Goal: Task Accomplishment & Management: Use online tool/utility

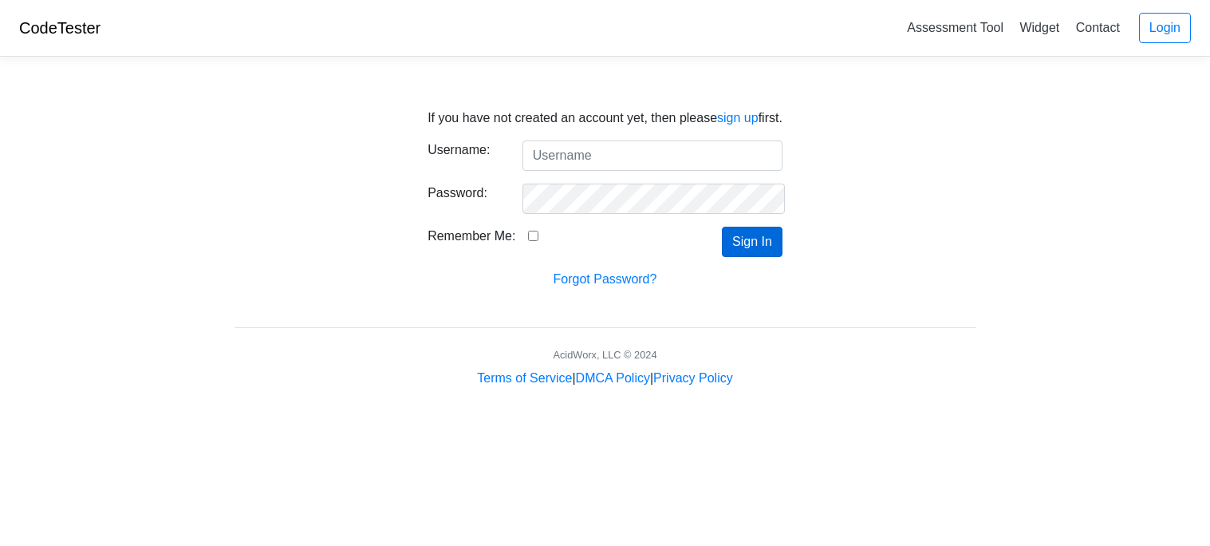
type input "178073"
click at [742, 241] on button "Sign In" at bounding box center [752, 242] width 61 height 30
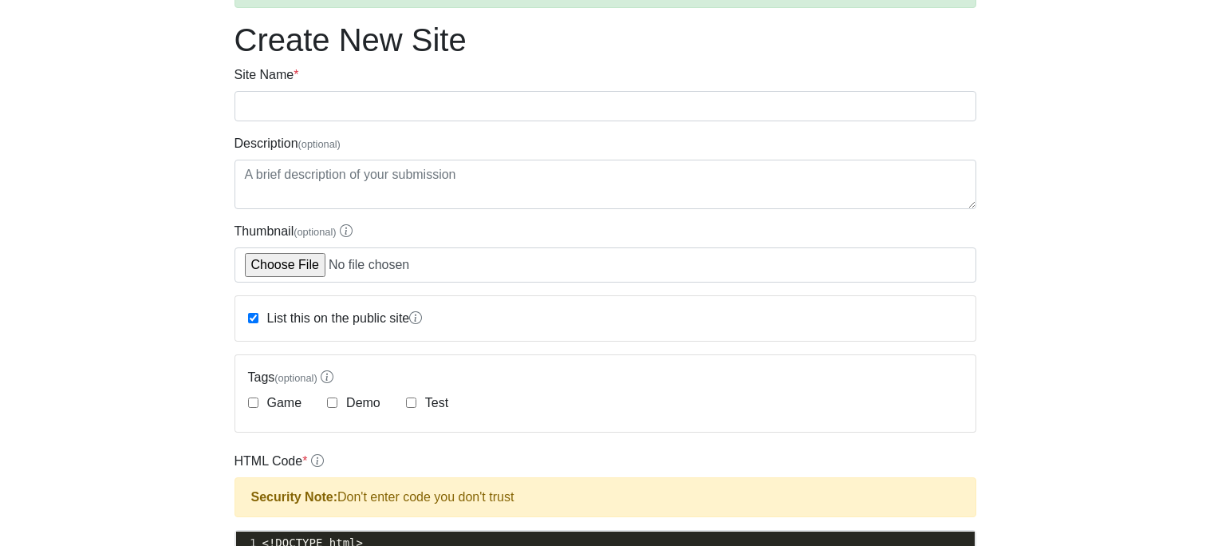
scroll to position [110, 0]
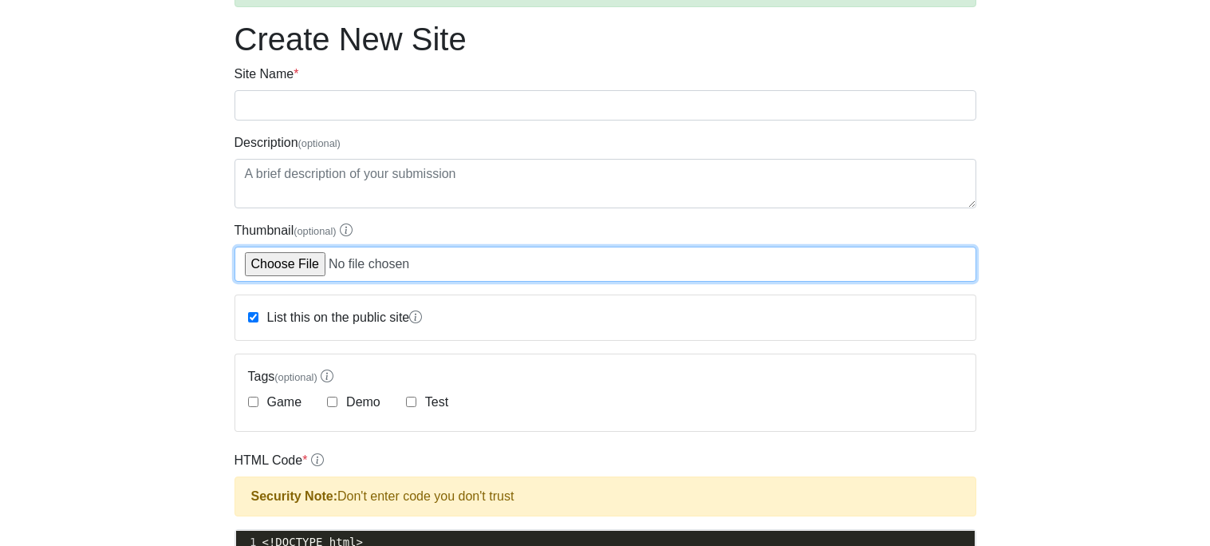
click at [280, 269] on input "Thumbnail (optional)" at bounding box center [606, 264] width 742 height 35
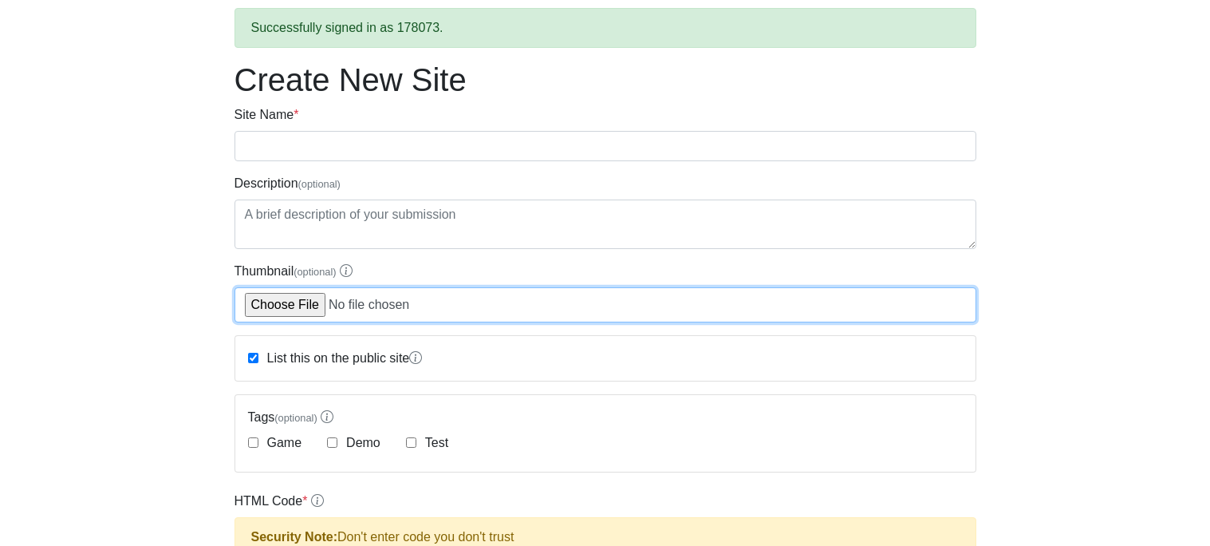
scroll to position [0, 0]
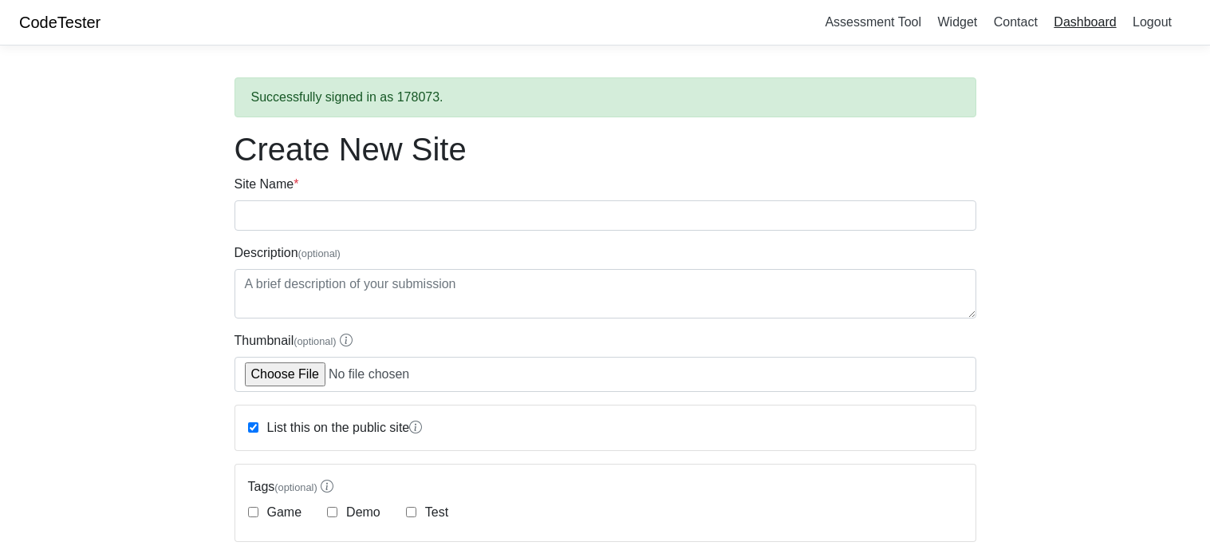
click at [1074, 20] on link "Dashboard" at bounding box center [1084, 22] width 75 height 26
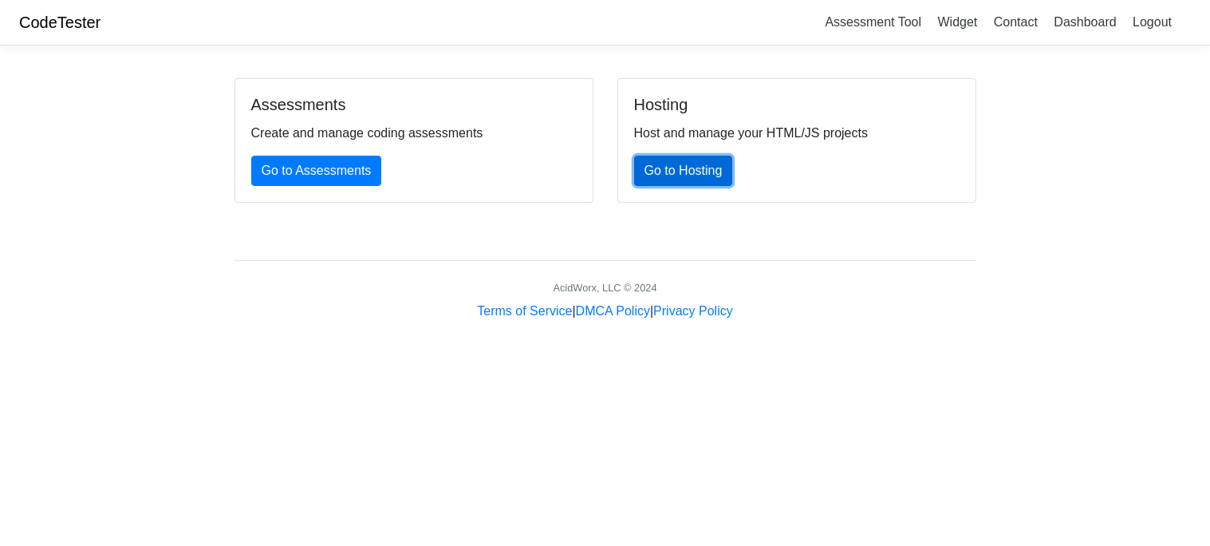
click at [676, 175] on link "Go to Hosting" at bounding box center [683, 171] width 99 height 30
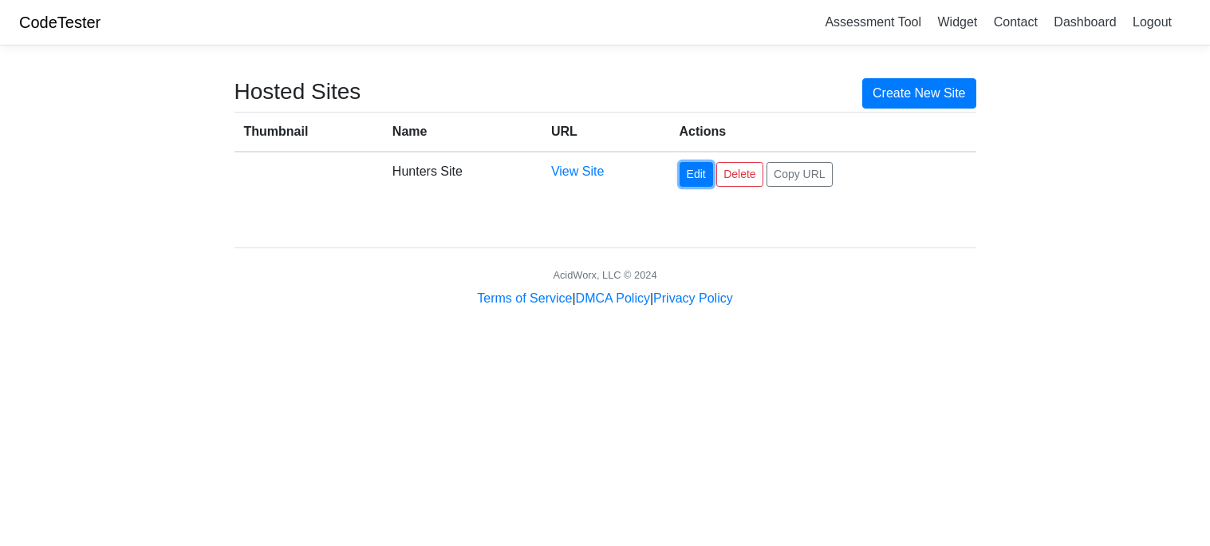
click at [705, 177] on link "Edit" at bounding box center [697, 174] width 34 height 25
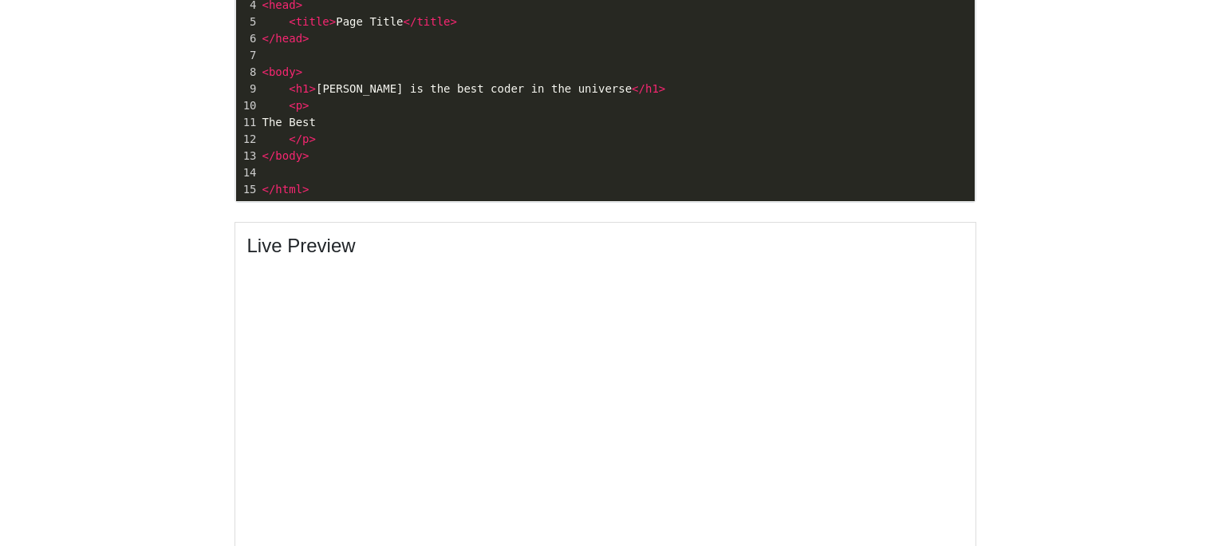
scroll to position [626, 0]
click at [317, 121] on span "The Best" at bounding box center [289, 121] width 54 height 13
click at [306, 88] on span "h1" at bounding box center [303, 87] width 14 height 13
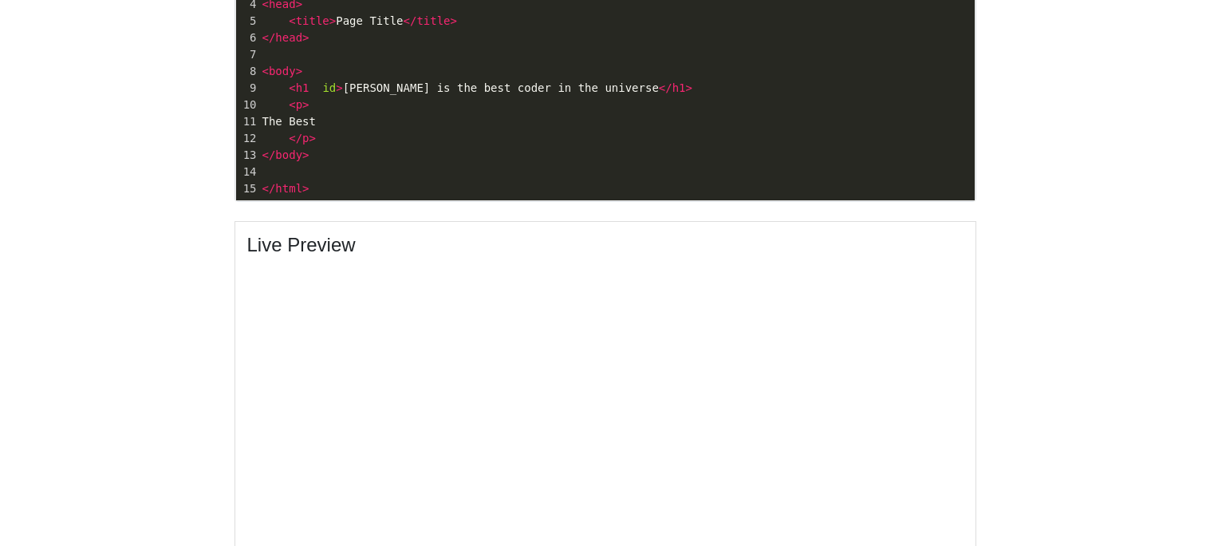
type textarea "id+"
type textarea "=H"
click at [302, 105] on span ">" at bounding box center [305, 104] width 6 height 13
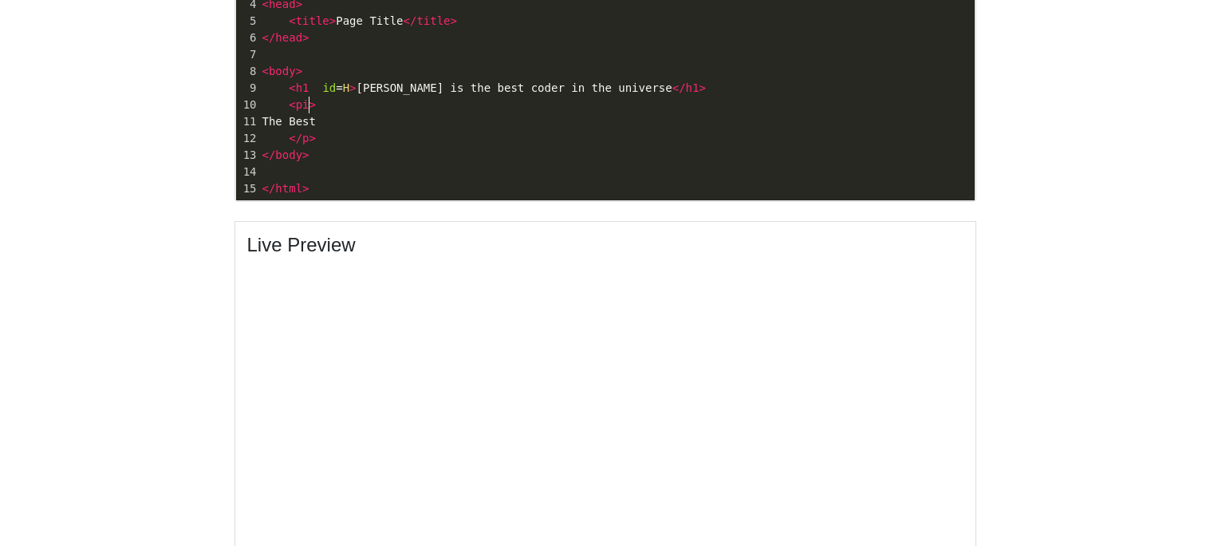
type textarea "id"
type textarea "id=P"
click at [322, 142] on pre "</ p >" at bounding box center [617, 138] width 716 height 17
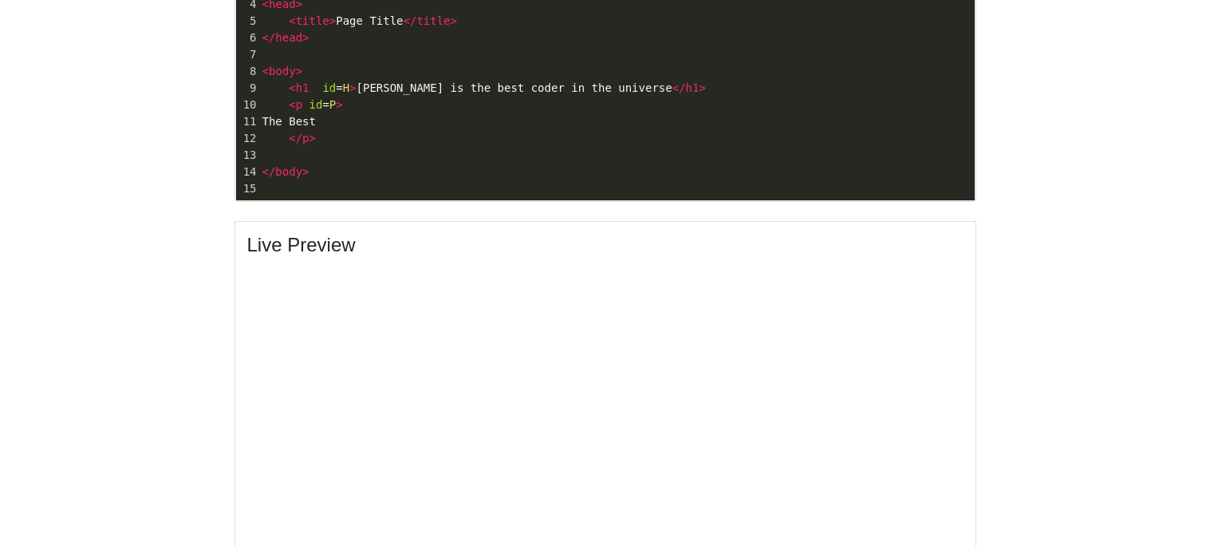
type textarea "s"
type textarea "<style>"
type textarea "#idH"
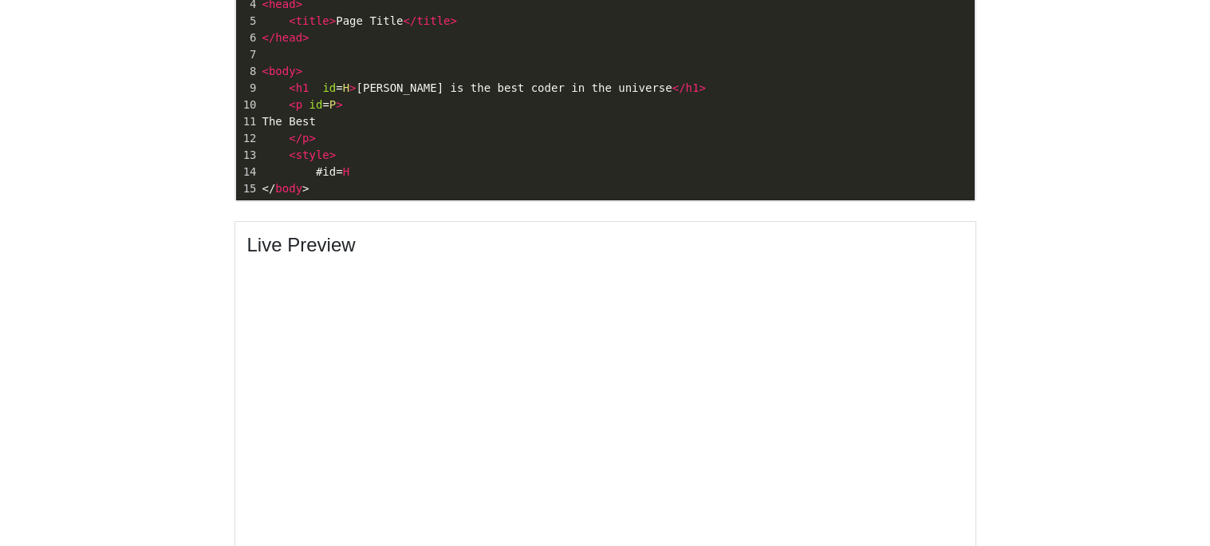
type textarea "=H {"
type textarea "color: red;"
click at [345, 174] on span "H" at bounding box center [346, 171] width 6 height 13
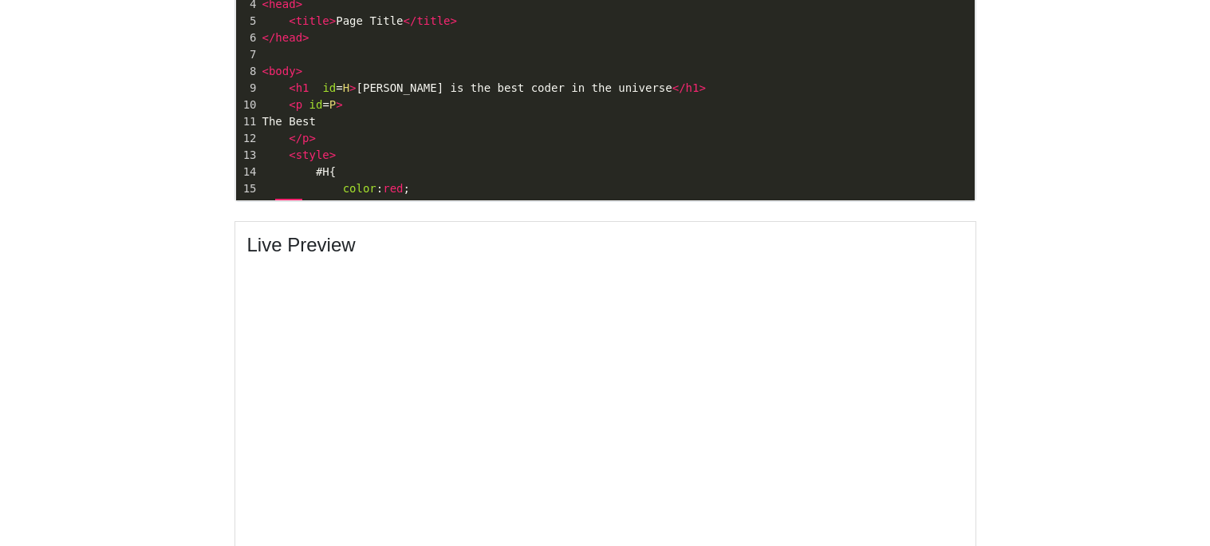
click at [425, 186] on pre "color : red ;" at bounding box center [617, 188] width 716 height 17
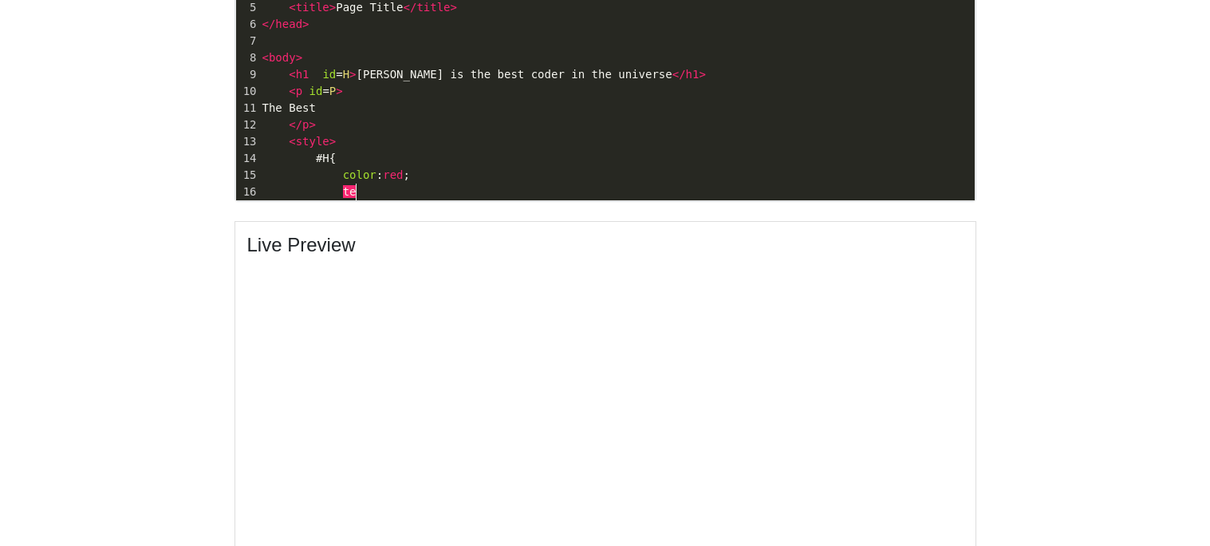
type textarea "tet"
type textarea "xt-shadow: 10 px"
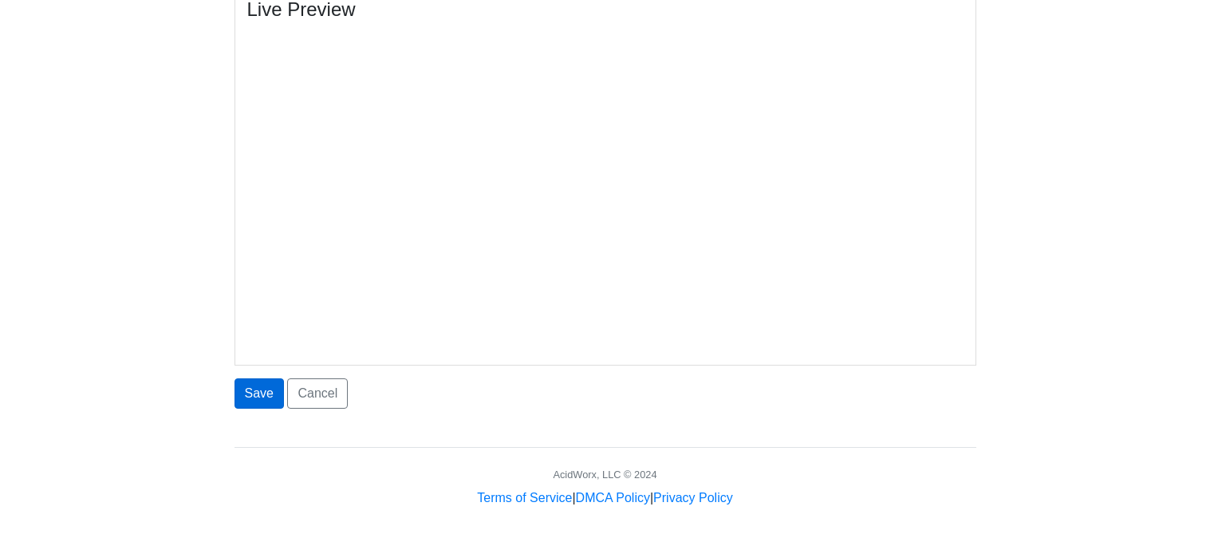
type textarea "px 15px blue;"
click at [268, 395] on button "Save" at bounding box center [259, 393] width 49 height 30
